Goal: Find specific page/section: Find specific page/section

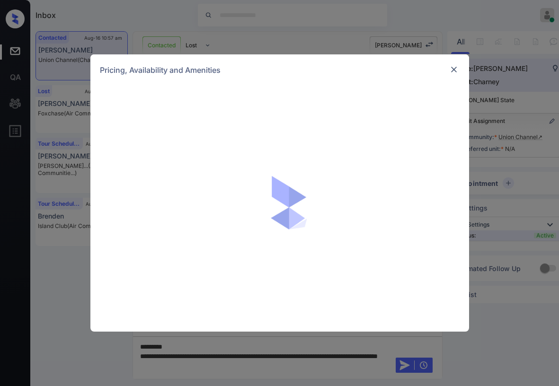
scroll to position [413, 0]
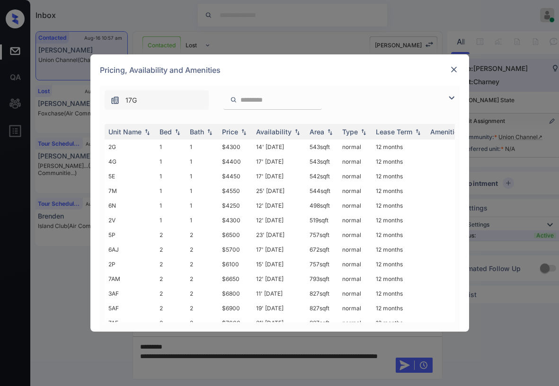
click at [452, 70] on img at bounding box center [453, 69] width 9 height 9
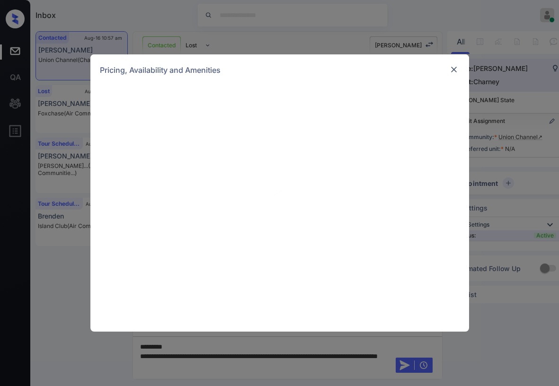
scroll to position [413, 0]
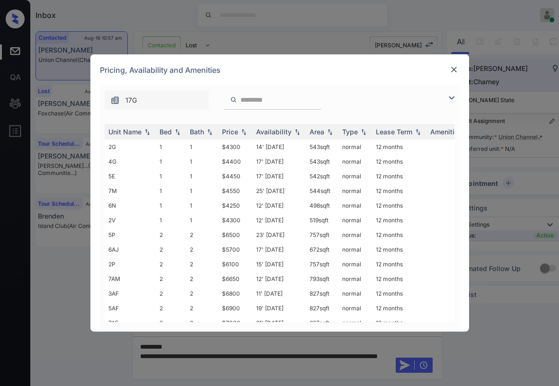
click at [453, 101] on img at bounding box center [451, 97] width 11 height 11
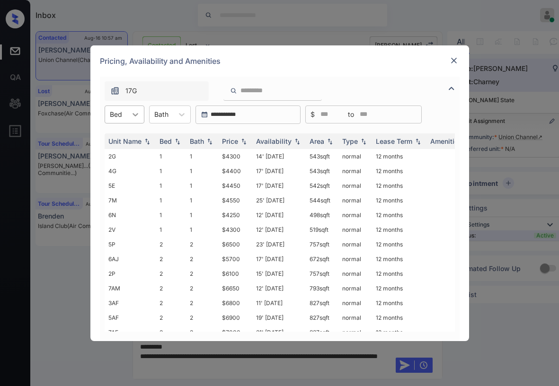
click at [134, 110] on icon at bounding box center [135, 114] width 9 height 9
click at [122, 136] on div "1" at bounding box center [125, 137] width 40 height 17
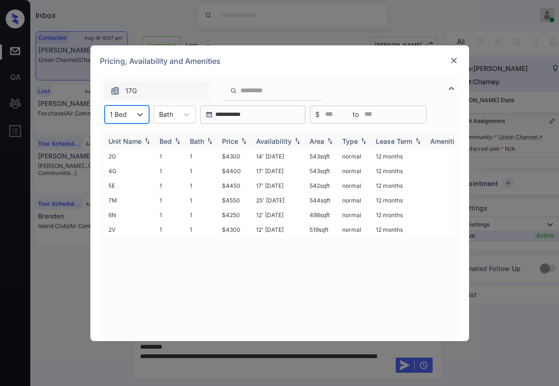
click at [235, 137] on div "Price" at bounding box center [230, 141] width 16 height 8
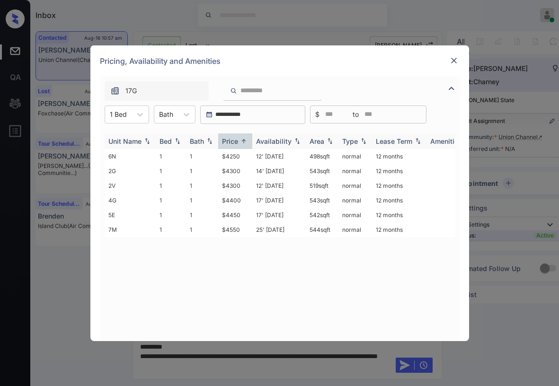
click at [234, 138] on div "Price" at bounding box center [230, 141] width 16 height 8
click at [235, 137] on div "Price" at bounding box center [230, 141] width 16 height 8
click at [236, 157] on td "$4250" at bounding box center [235, 156] width 34 height 15
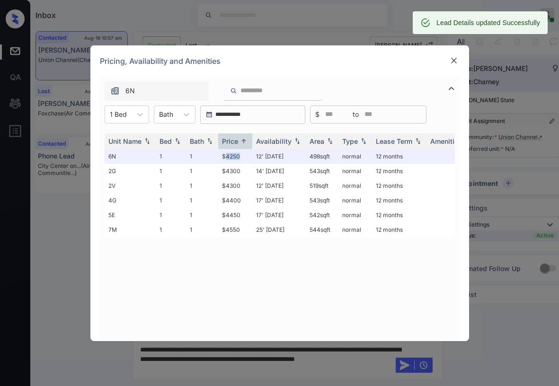
click at [457, 60] on img at bounding box center [453, 60] width 9 height 9
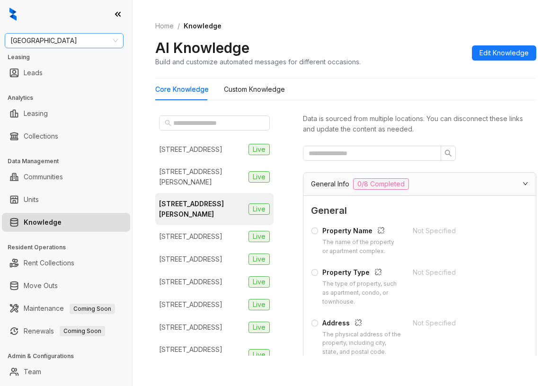
click at [82, 42] on span "[GEOGRAPHIC_DATA]" at bounding box center [63, 41] width 107 height 14
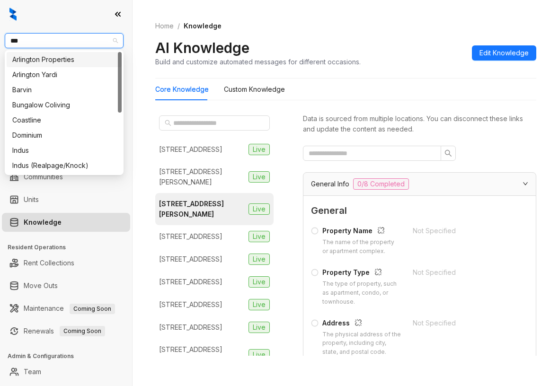
type input "****"
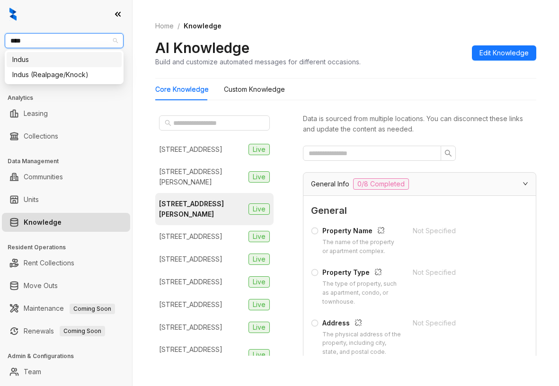
click at [40, 60] on div "Indus" at bounding box center [64, 59] width 104 height 10
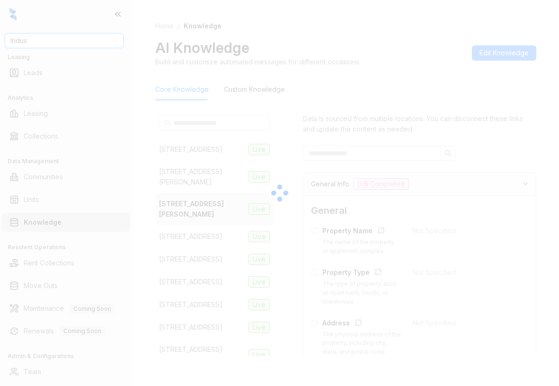
click at [95, 44] on div at bounding box center [279, 193] width 559 height 386
